Goal: Find specific page/section: Find specific page/section

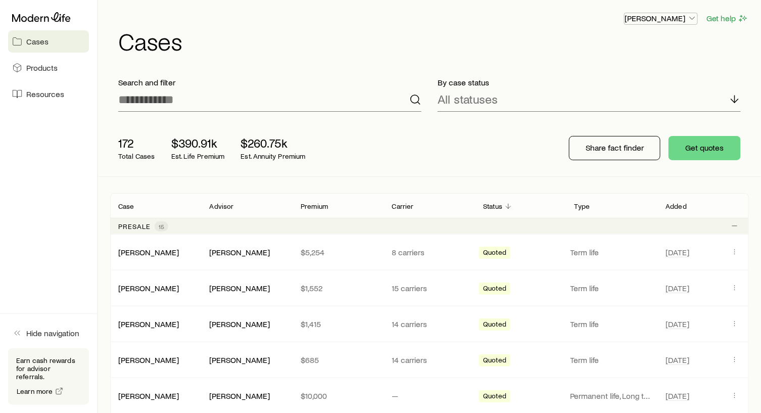
click at [693, 13] on icon "button" at bounding box center [692, 18] width 10 height 10
click at [46, 39] on span "Cases" at bounding box center [37, 41] width 22 height 10
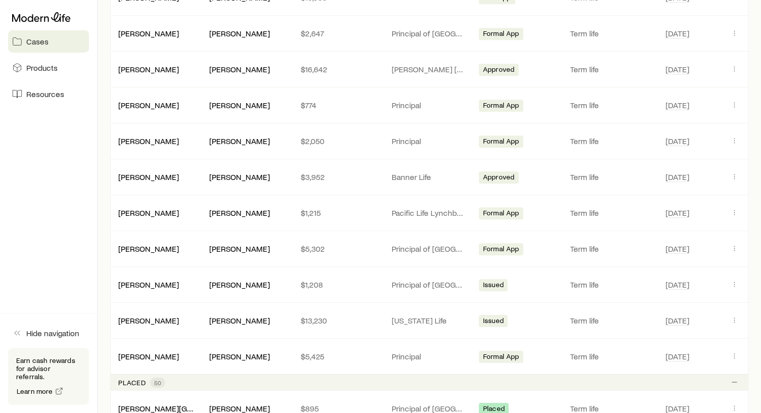
scroll to position [960, 0]
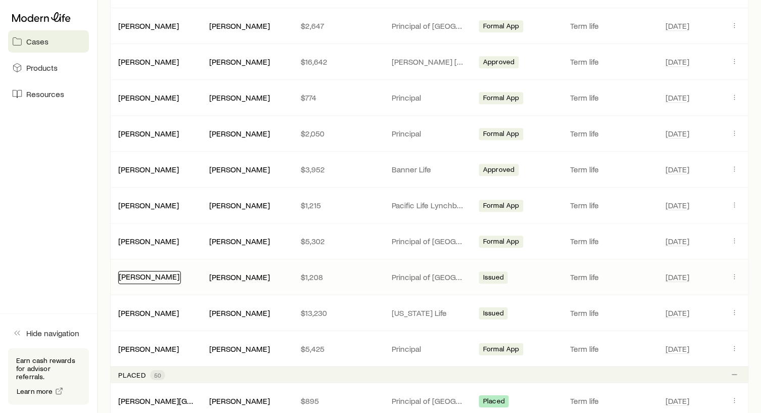
click at [146, 271] on link "[PERSON_NAME]" at bounding box center [149, 276] width 61 height 10
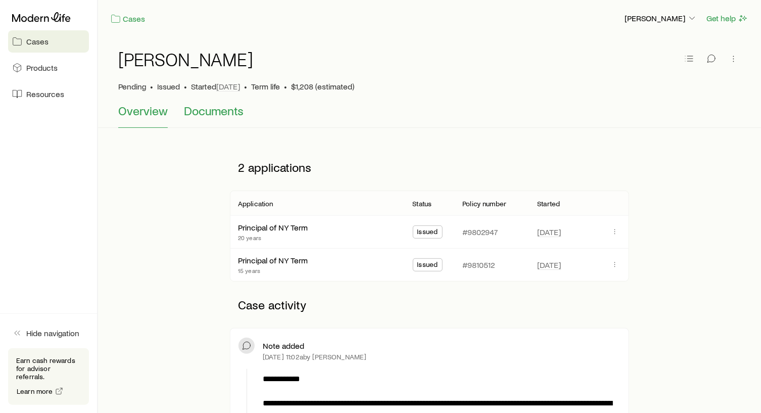
click at [210, 110] on span "Documents" at bounding box center [214, 111] width 60 height 14
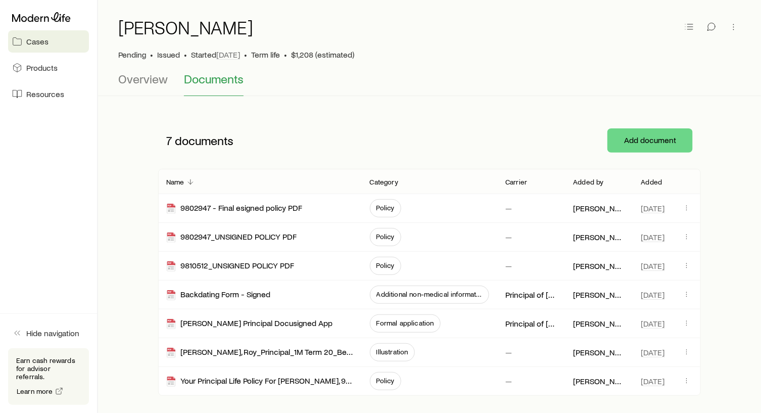
scroll to position [86, 0]
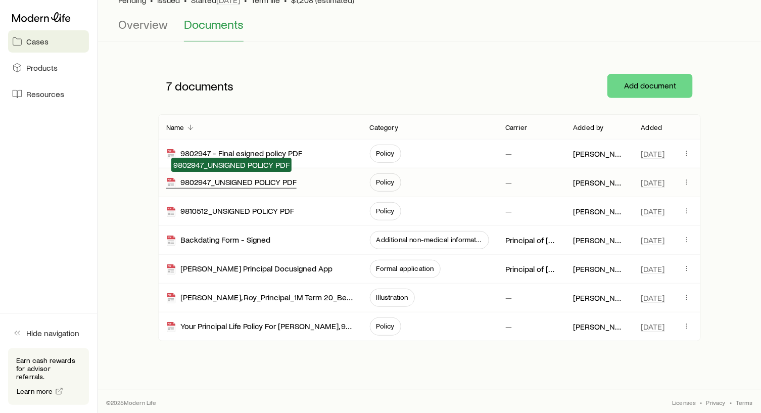
click at [256, 181] on div "9802947_UNSIGNED POLICY PDF" at bounding box center [231, 183] width 130 height 12
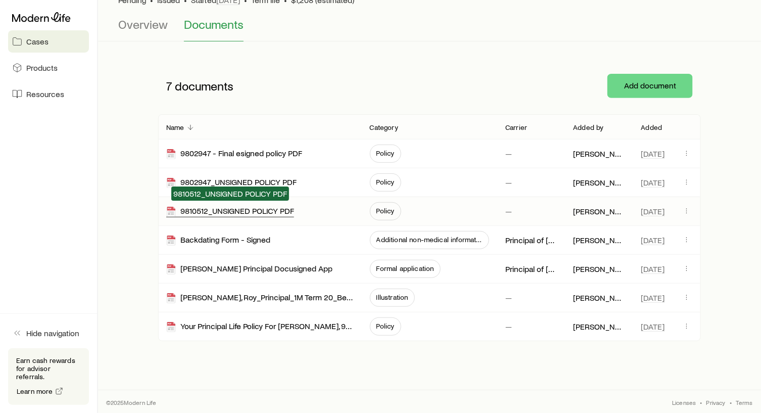
click at [236, 209] on div "9810512_UNSIGNED POLICY PDF" at bounding box center [230, 212] width 128 height 12
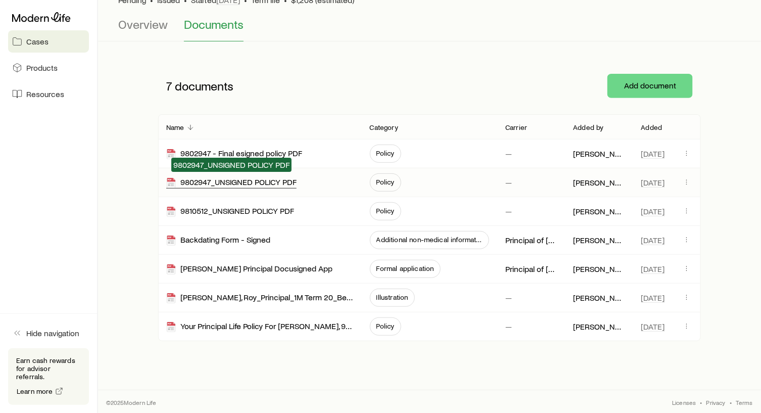
click at [216, 182] on div "9802947_UNSIGNED POLICY PDF" at bounding box center [231, 183] width 130 height 12
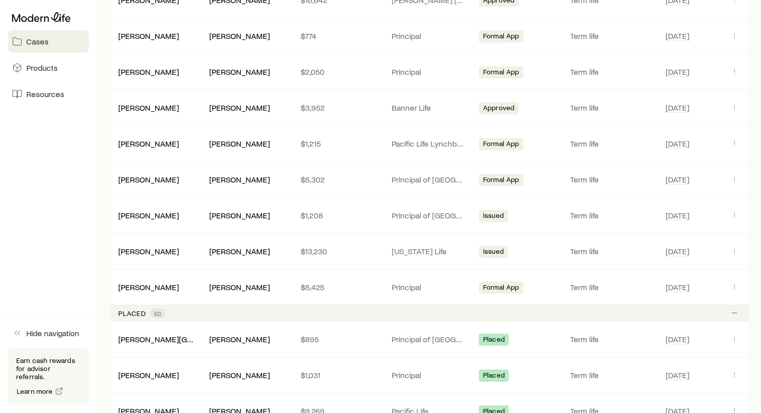
scroll to position [1111, 0]
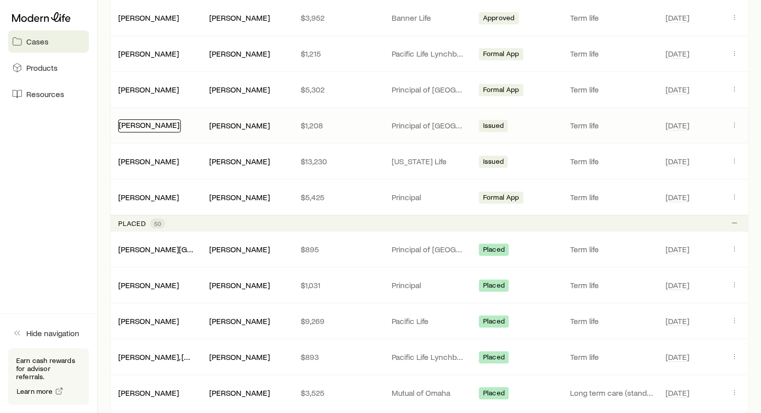
click at [150, 120] on link "[PERSON_NAME]" at bounding box center [149, 125] width 61 height 10
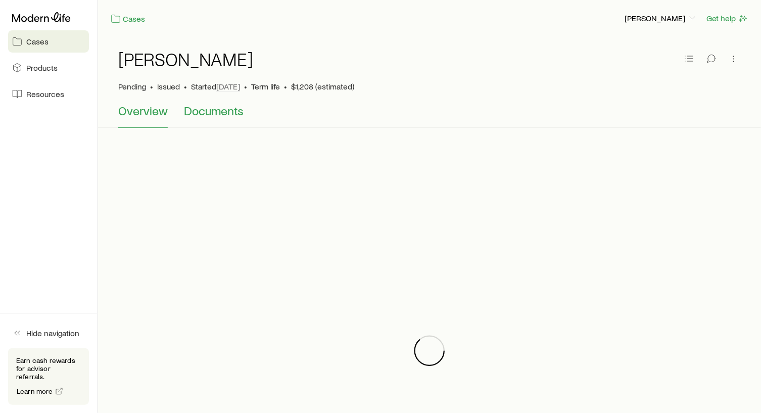
click at [215, 111] on span "Documents" at bounding box center [214, 111] width 60 height 14
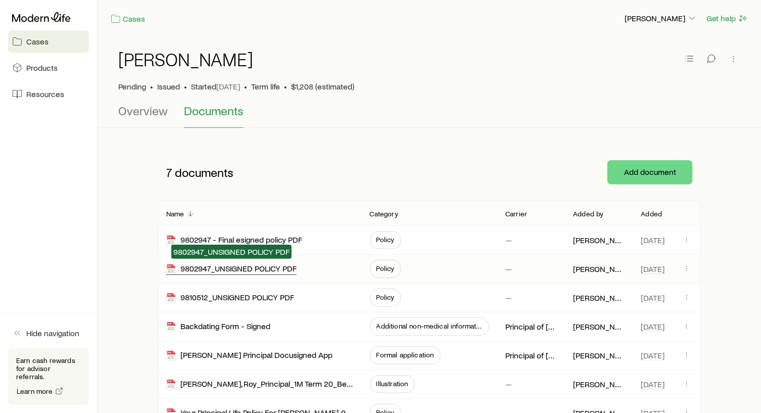
click at [215, 265] on div "9802947_UNSIGNED POLICY PDF" at bounding box center [231, 269] width 130 height 12
